Goal: Transaction & Acquisition: Purchase product/service

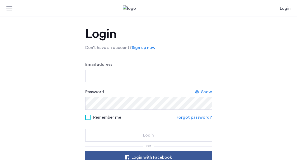
scroll to position [15, 0]
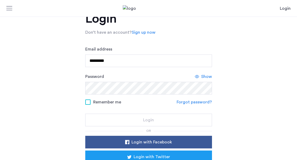
type input "**********"
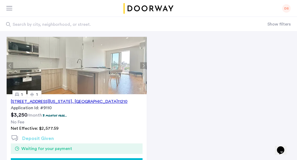
scroll to position [40, 0]
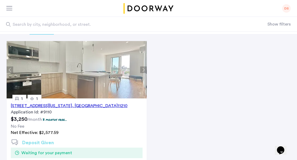
click at [284, 10] on div "DS" at bounding box center [286, 8] width 8 height 8
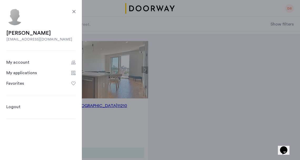
click at [34, 72] on div "My applications" at bounding box center [21, 73] width 31 height 6
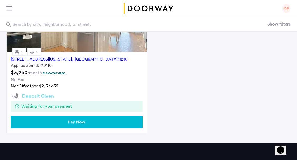
scroll to position [89, 0]
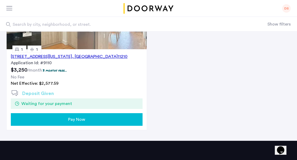
click at [53, 102] on span "Waiting for your payment" at bounding box center [46, 104] width 51 height 6
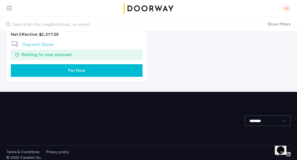
scroll to position [142, 0]
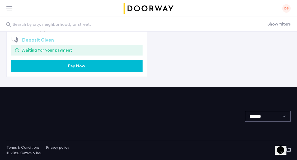
click at [91, 70] on button "Pay Now" at bounding box center [77, 66] width 132 height 13
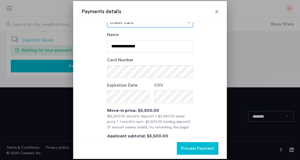
scroll to position [0, 0]
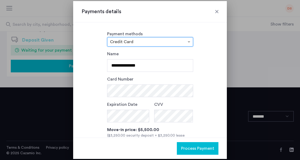
click at [131, 39] on div at bounding box center [151, 42] width 86 height 6
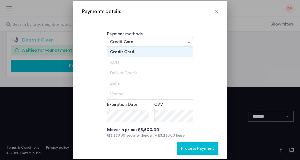
click at [129, 72] on span "Deliver Check" at bounding box center [123, 73] width 27 height 4
click at [130, 72] on span "Deliver Check" at bounding box center [123, 73] width 27 height 4
click at [127, 54] on span "Credit Card" at bounding box center [122, 52] width 24 height 4
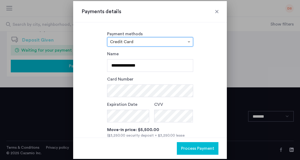
click at [145, 42] on input "text" at bounding box center [145, 43] width 70 height 4
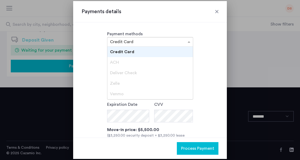
click at [206, 63] on div "**********" at bounding box center [150, 117] width 137 height 133
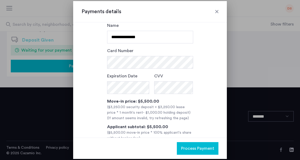
scroll to position [57, 0]
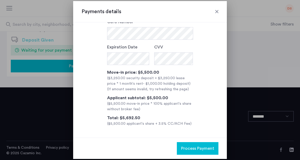
click at [217, 12] on div at bounding box center [217, 11] width 5 height 5
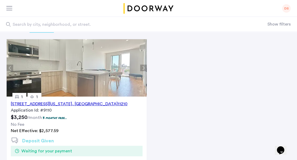
scroll to position [44, 0]
